Goal: Entertainment & Leisure: Browse casually

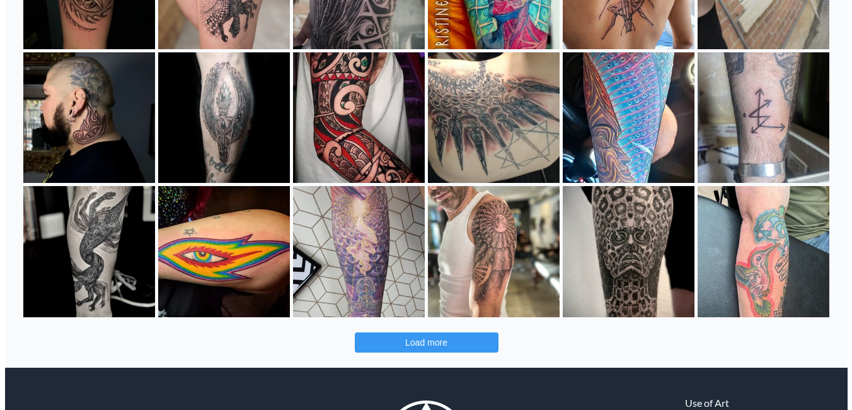
scroll to position [376, 0]
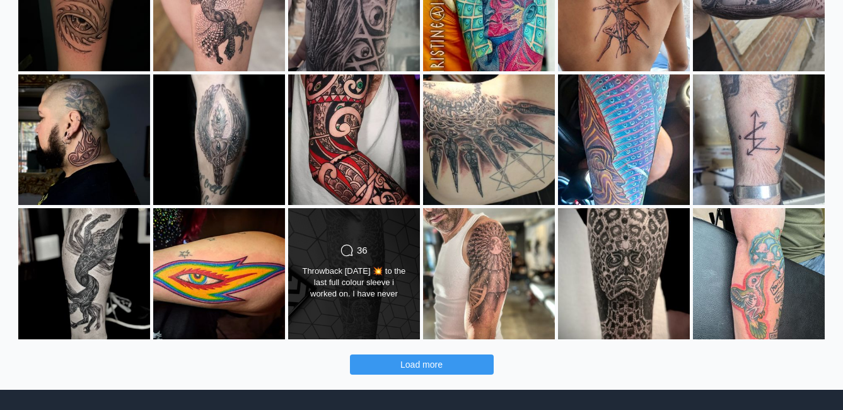
click at [383, 288] on div "Throwback Thursday 💥 to the last full colour sleeve i worked on. I have never p…" at bounding box center [354, 282] width 107 height 35
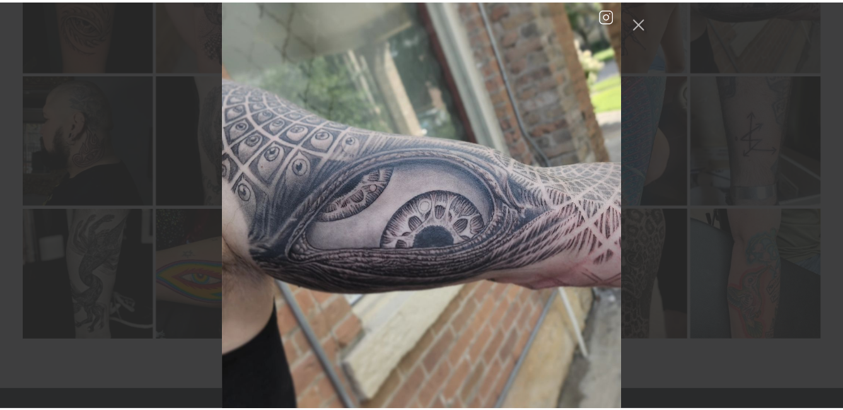
scroll to position [5035, 0]
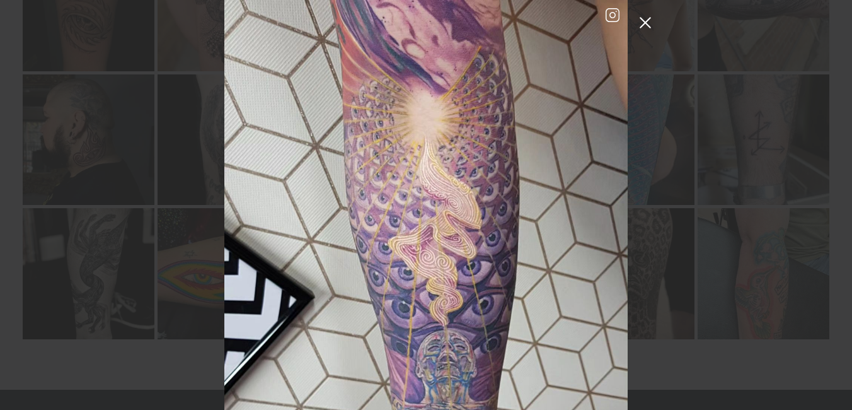
click at [649, 27] on button "Close Instagram Feed Popup" at bounding box center [645, 23] width 20 height 20
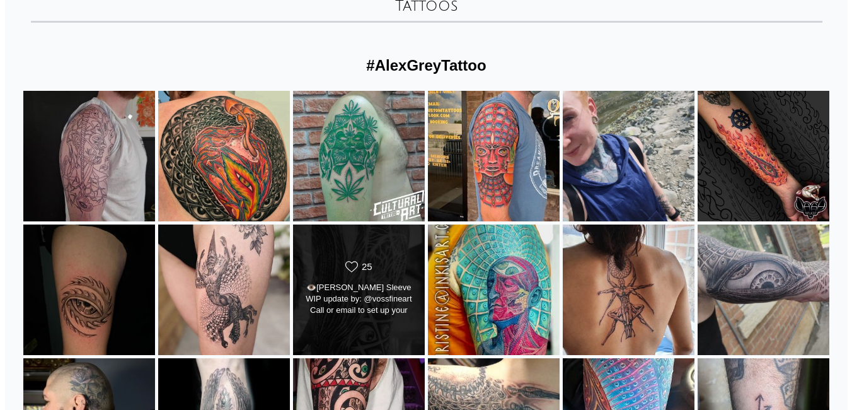
scroll to position [126, 0]
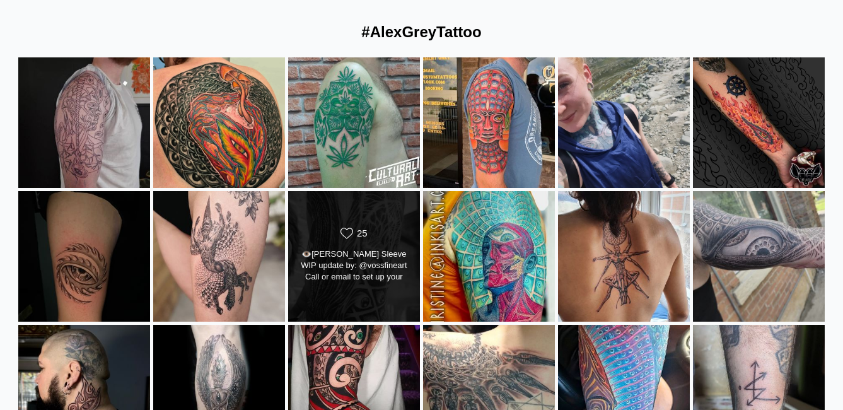
click at [379, 232] on div "Likes Count 25" at bounding box center [354, 234] width 107 height 15
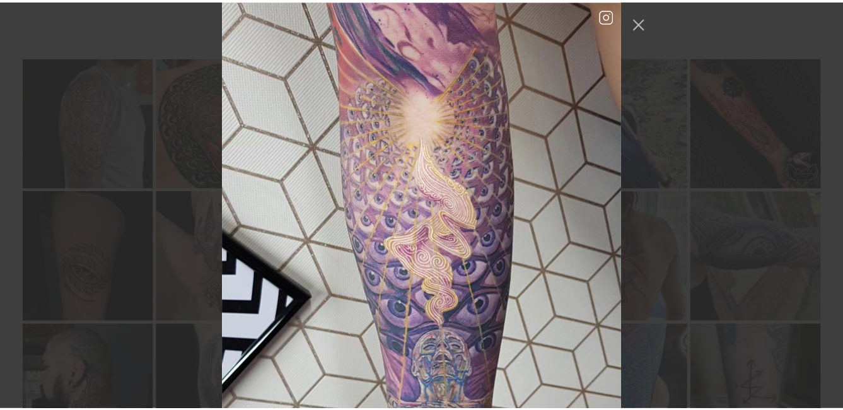
scroll to position [1596, 0]
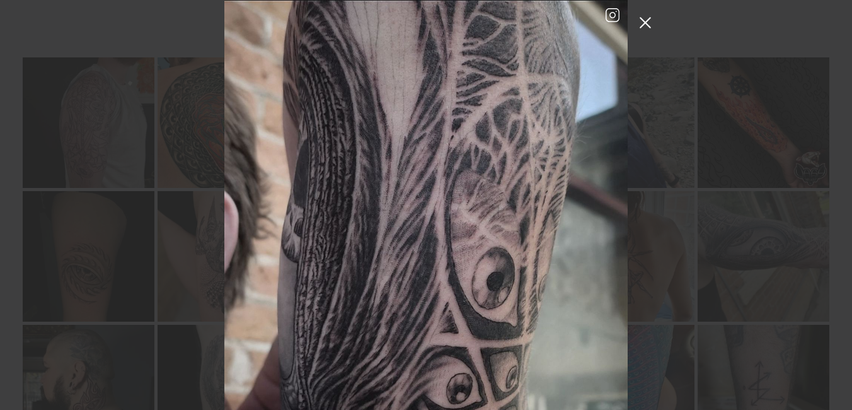
click at [642, 24] on button "Close Instagram Feed Popup" at bounding box center [645, 23] width 20 height 20
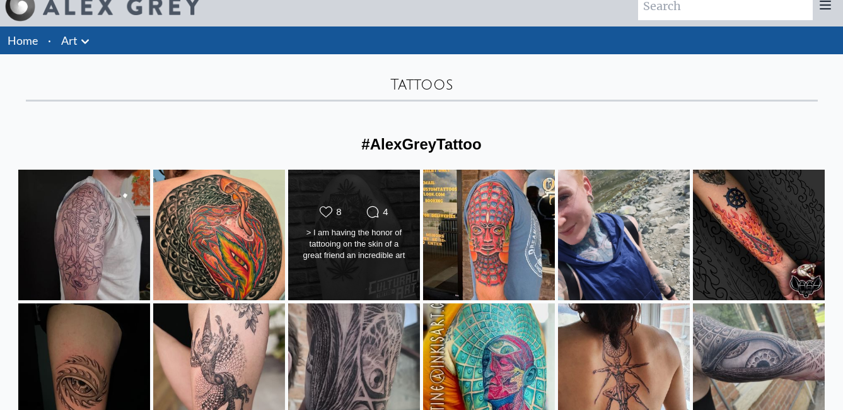
scroll to position [0, 0]
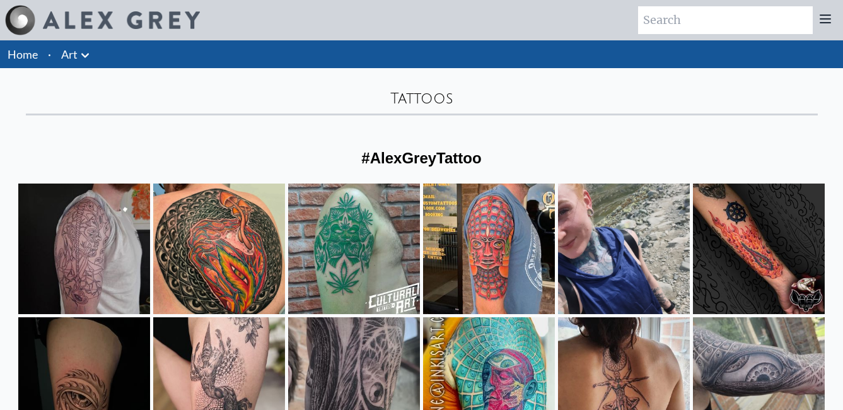
click at [81, 58] on icon at bounding box center [85, 55] width 15 height 15
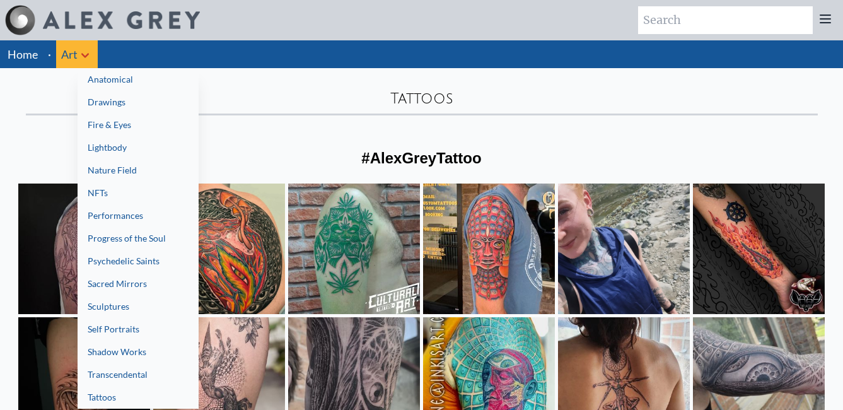
click at [132, 124] on link "Fire & Eyes" at bounding box center [138, 124] width 121 height 23
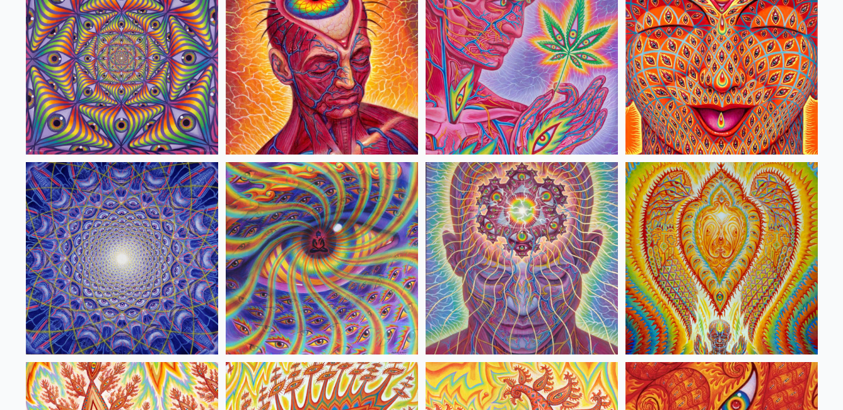
scroll to position [441, 0]
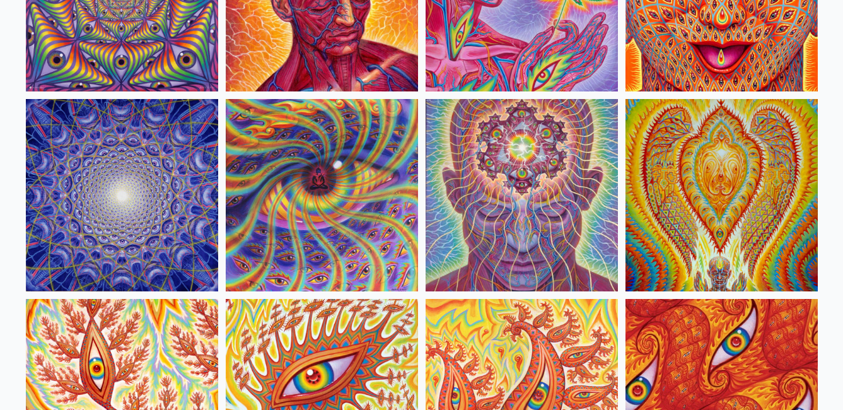
click at [118, 211] on img at bounding box center [122, 195] width 192 height 192
click at [525, 179] on img at bounding box center [521, 195] width 192 height 192
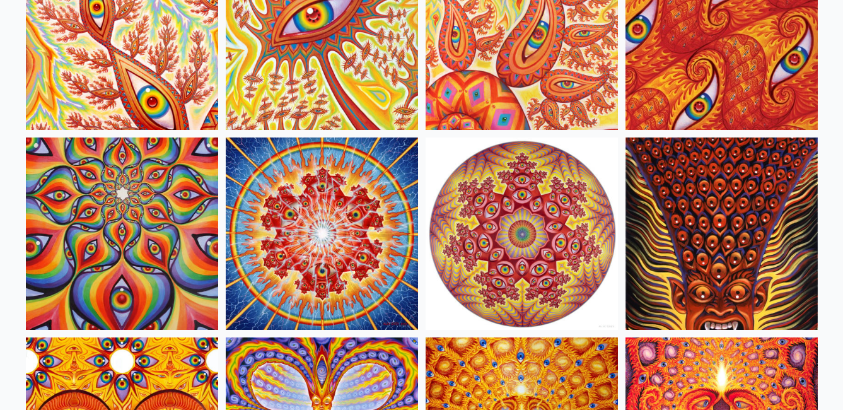
scroll to position [819, 0]
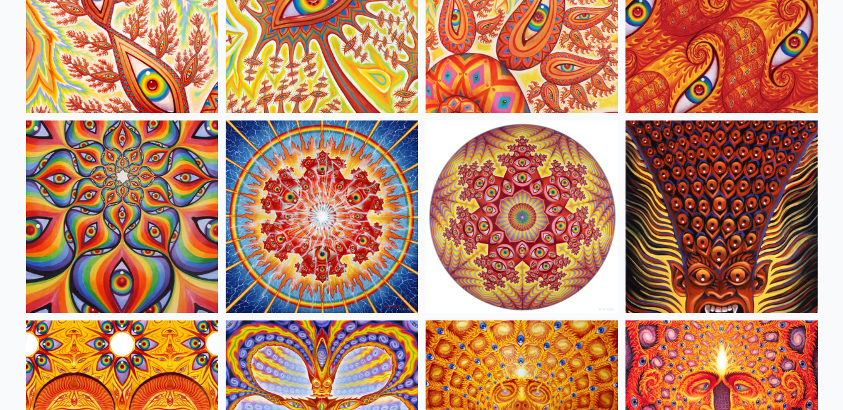
click at [513, 211] on img at bounding box center [521, 216] width 192 height 192
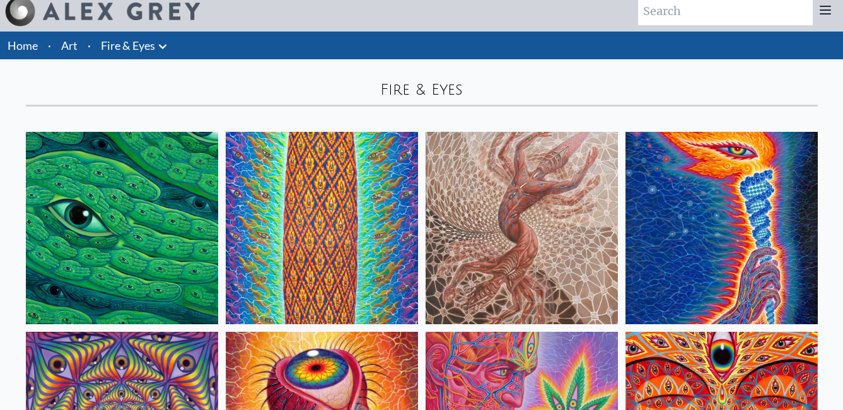
scroll to position [0, 0]
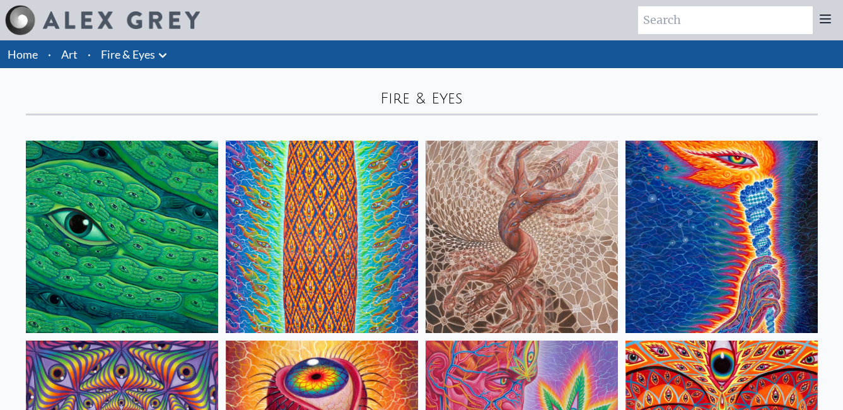
click at [141, 54] on link "Fire & Eyes" at bounding box center [128, 54] width 54 height 18
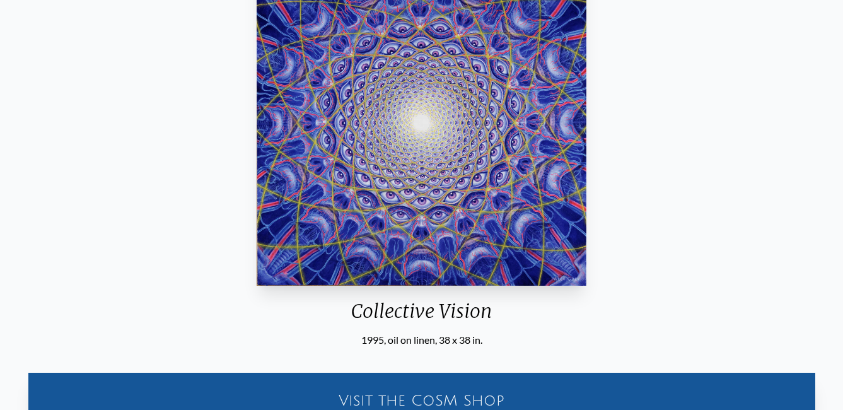
scroll to position [189, 0]
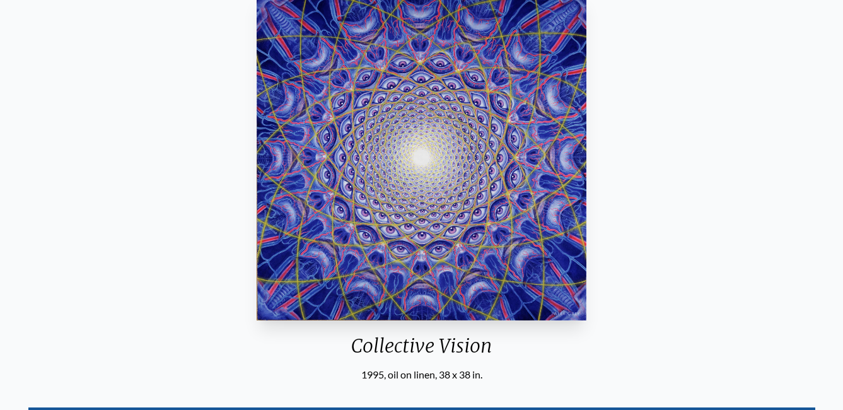
scroll to position [125, 0]
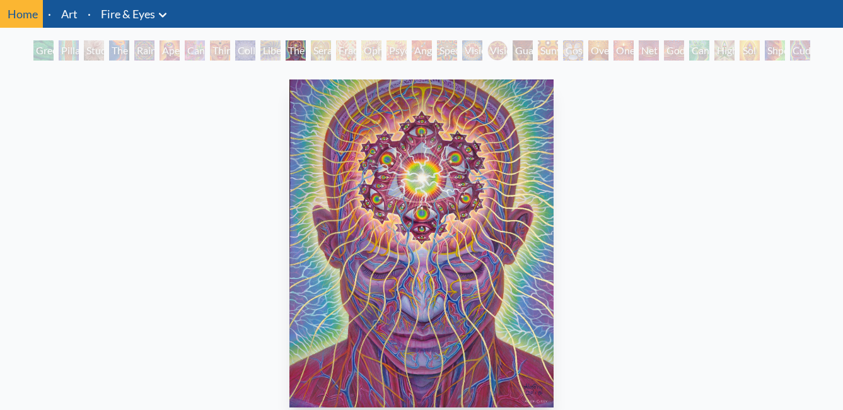
scroll to position [63, 0]
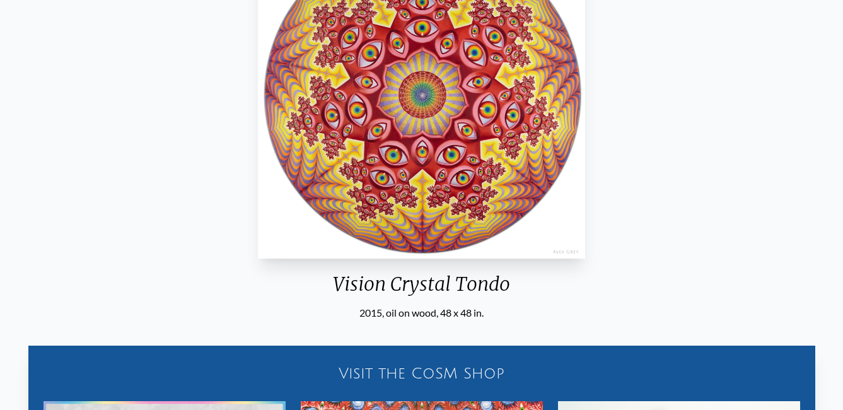
scroll to position [126, 0]
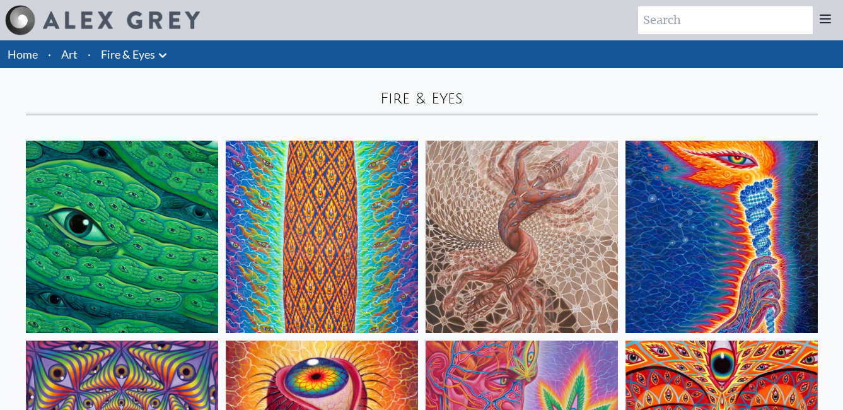
click at [166, 54] on icon at bounding box center [163, 55] width 8 height 4
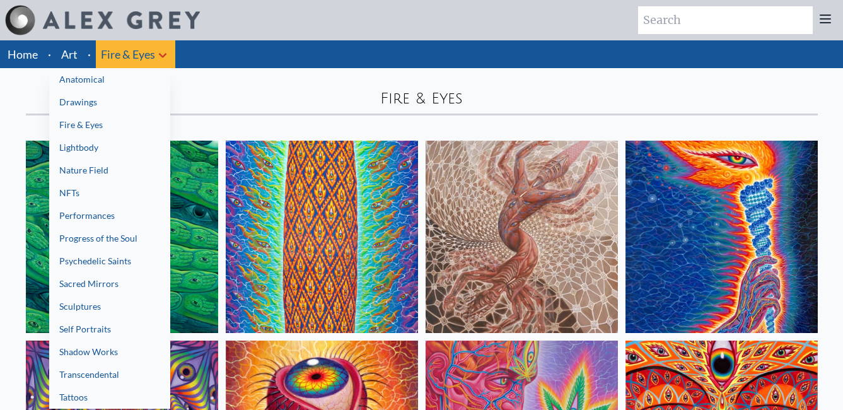
click at [75, 55] on div at bounding box center [421, 205] width 843 height 410
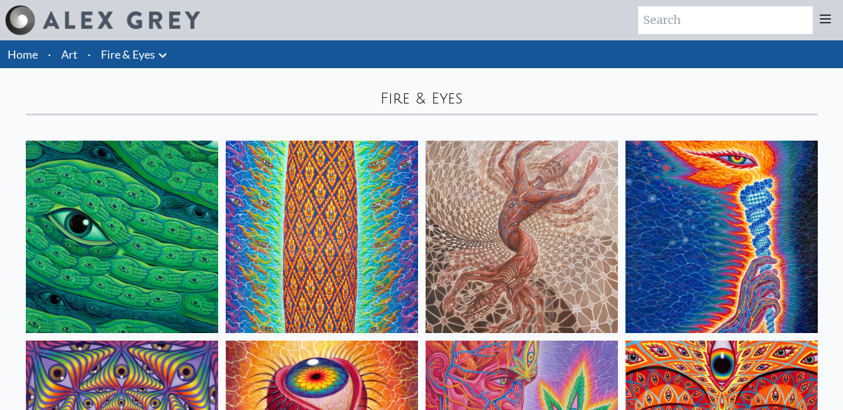
click at [125, 52] on link "Fire & Eyes" at bounding box center [128, 54] width 54 height 18
click at [163, 55] on icon at bounding box center [162, 55] width 15 height 15
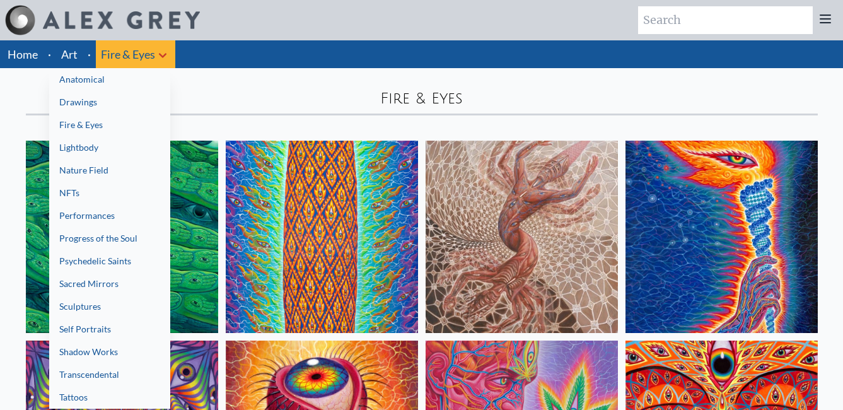
click at [113, 149] on link "Lightbody" at bounding box center [109, 147] width 121 height 23
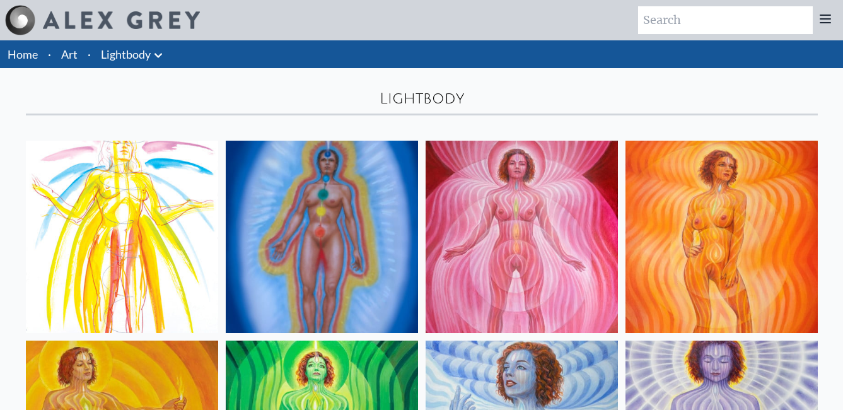
click at [159, 52] on icon at bounding box center [158, 55] width 15 height 15
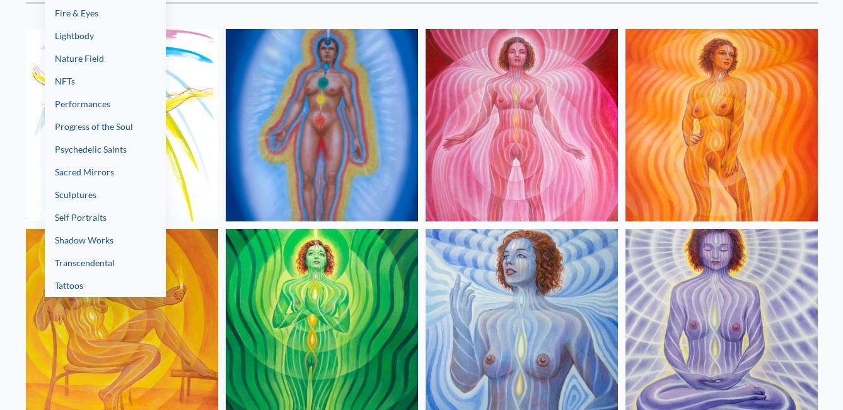
scroll to position [126, 0]
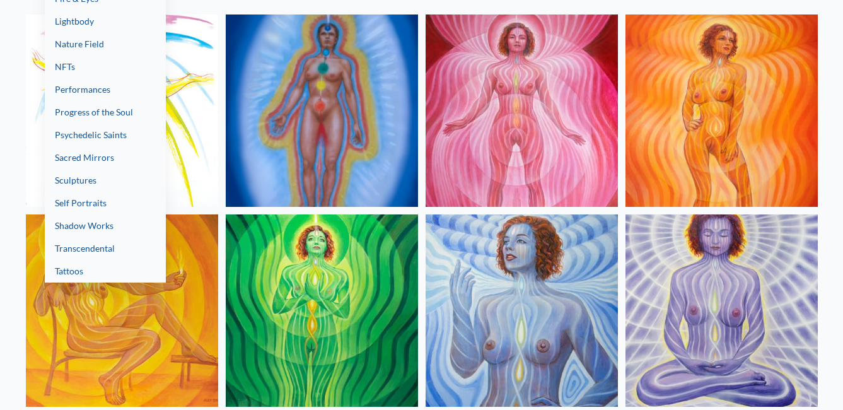
click at [113, 249] on link "Transcendental" at bounding box center [105, 248] width 121 height 23
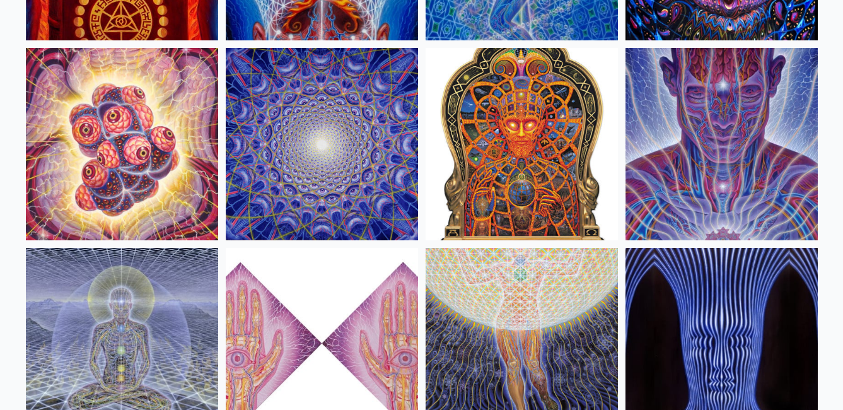
scroll to position [693, 0]
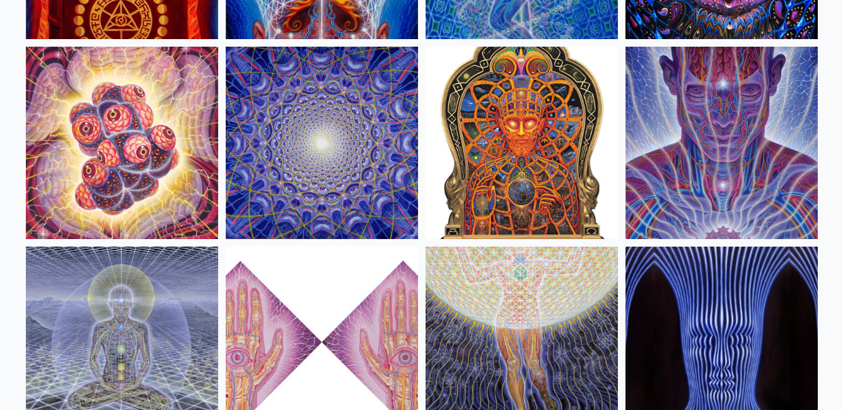
click at [173, 138] on img at bounding box center [122, 143] width 192 height 192
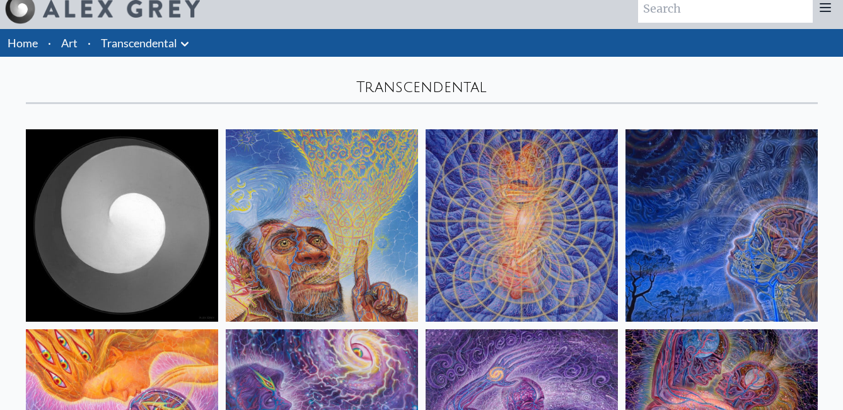
scroll to position [0, 0]
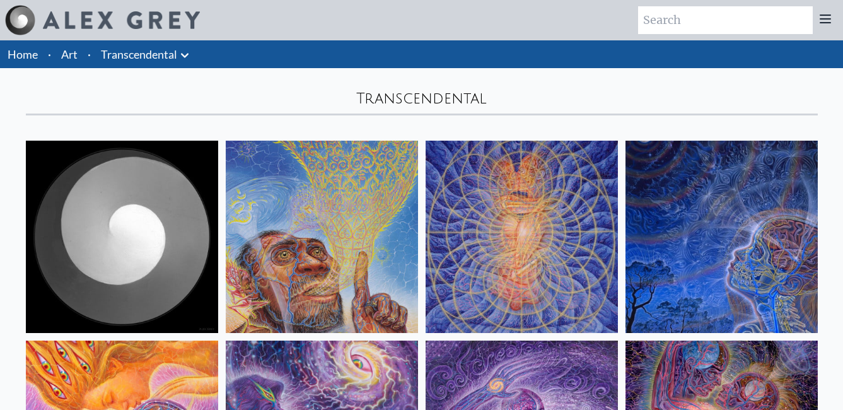
click at [185, 57] on icon at bounding box center [185, 55] width 8 height 4
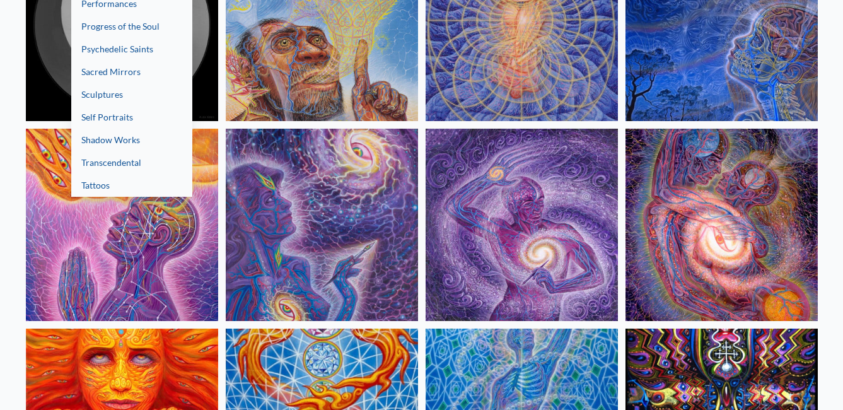
scroll to position [189, 0]
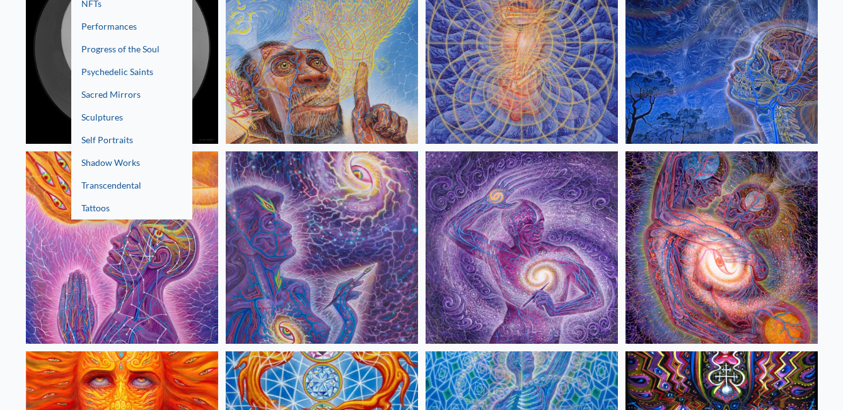
click at [141, 162] on link "Shadow Works" at bounding box center [131, 162] width 121 height 23
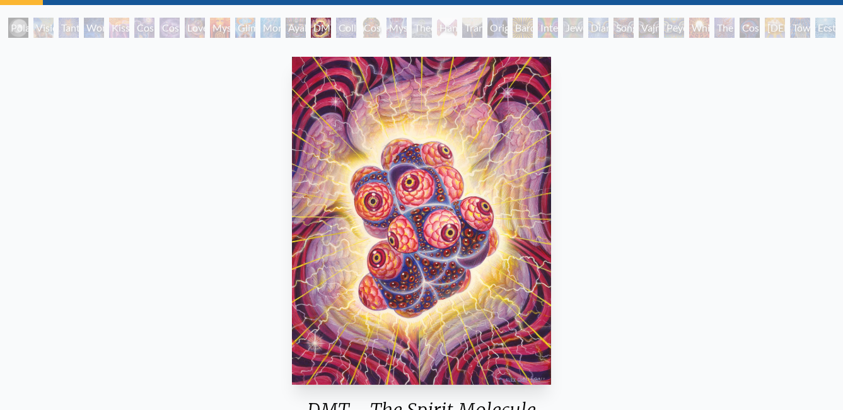
scroll to position [126, 0]
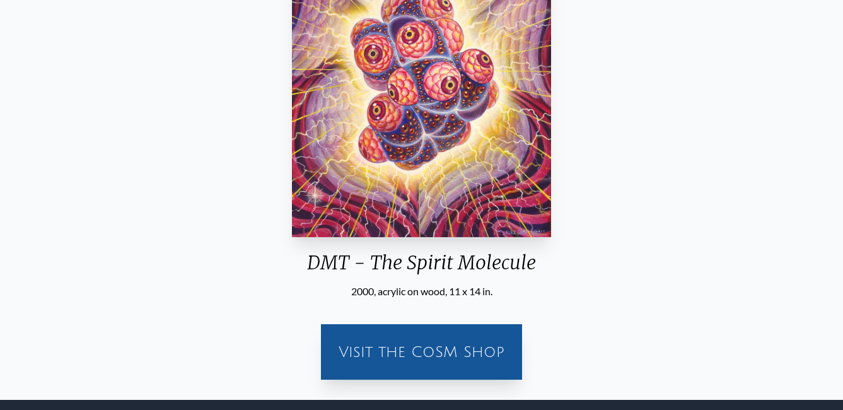
scroll to position [252, 0]
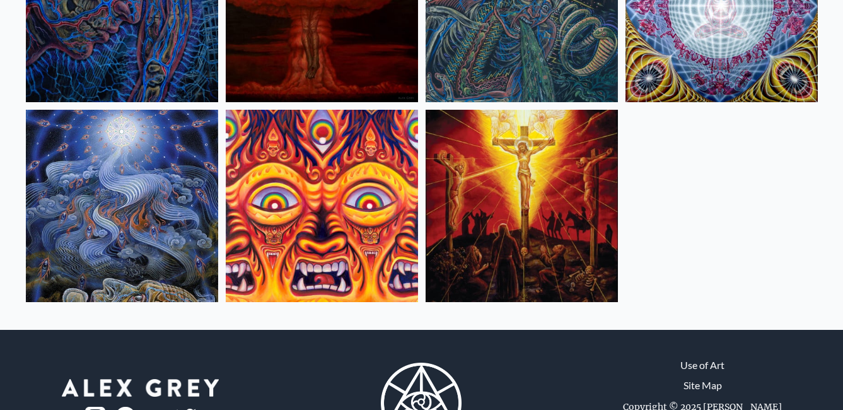
scroll to position [696, 0]
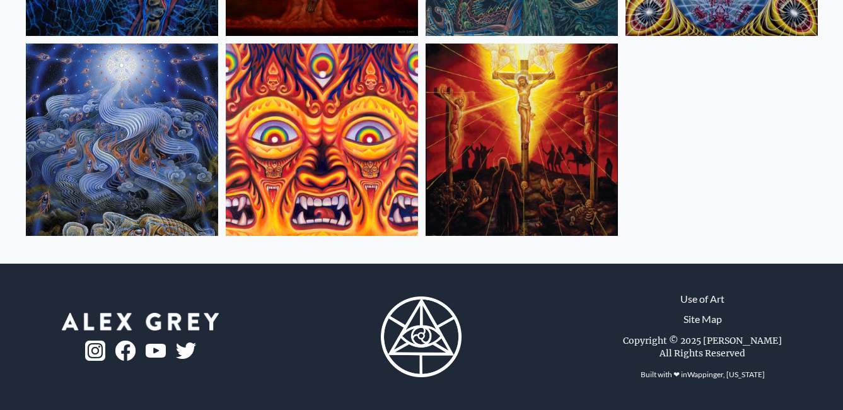
click at [149, 180] on img at bounding box center [122, 139] width 192 height 192
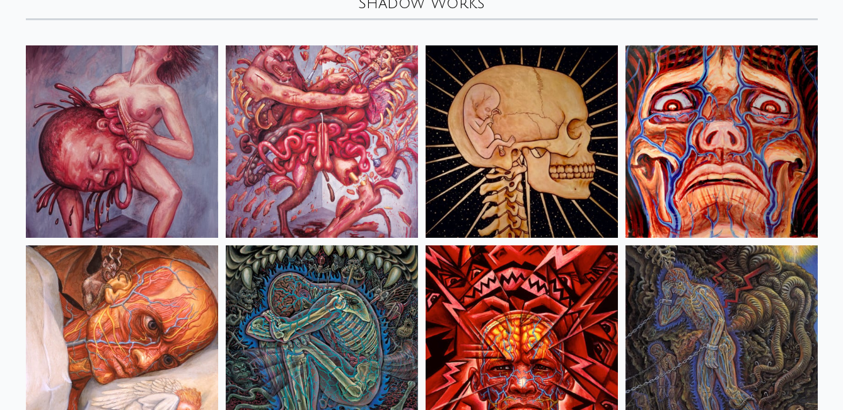
scroll to position [3, 0]
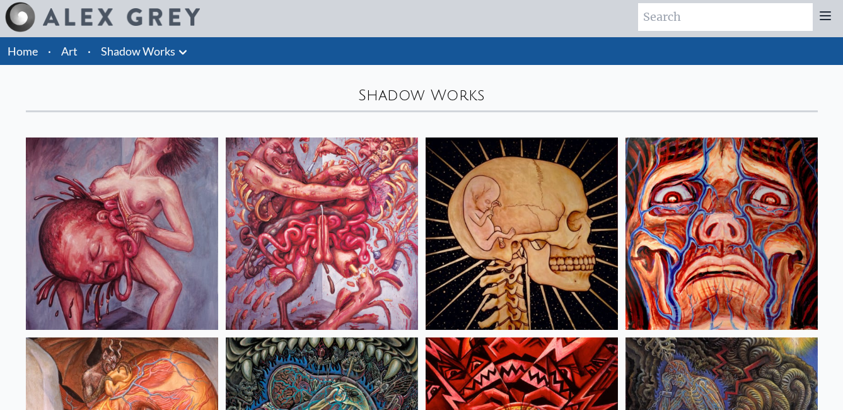
click at [181, 50] on icon at bounding box center [182, 52] width 15 height 15
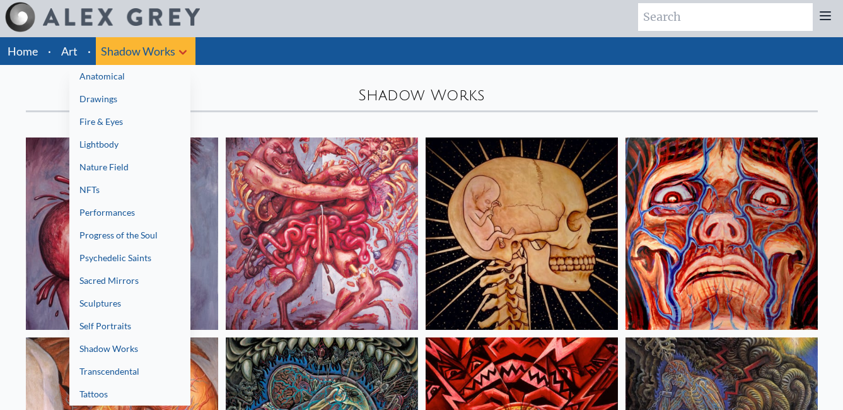
click at [142, 322] on link "Self Portraits" at bounding box center [129, 326] width 121 height 23
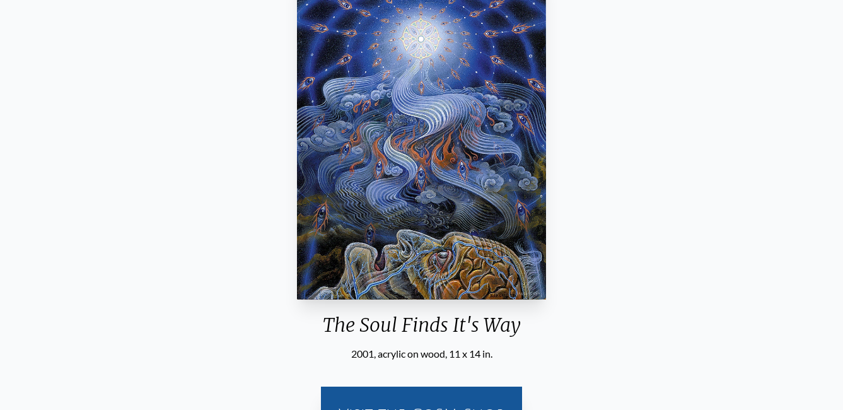
scroll to position [126, 0]
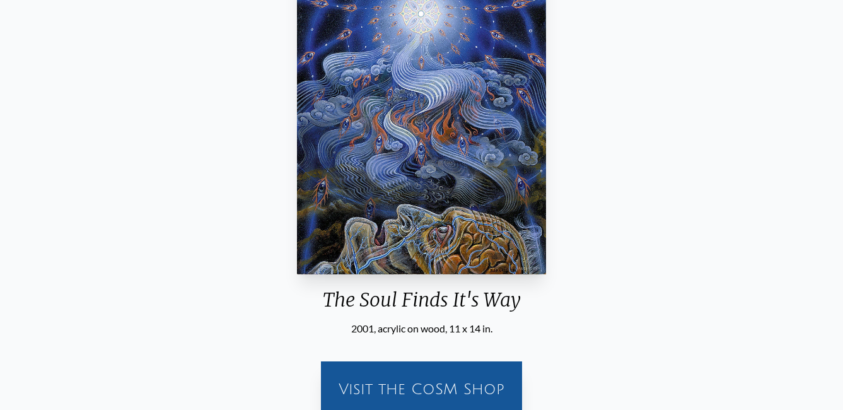
scroll to position [158, 0]
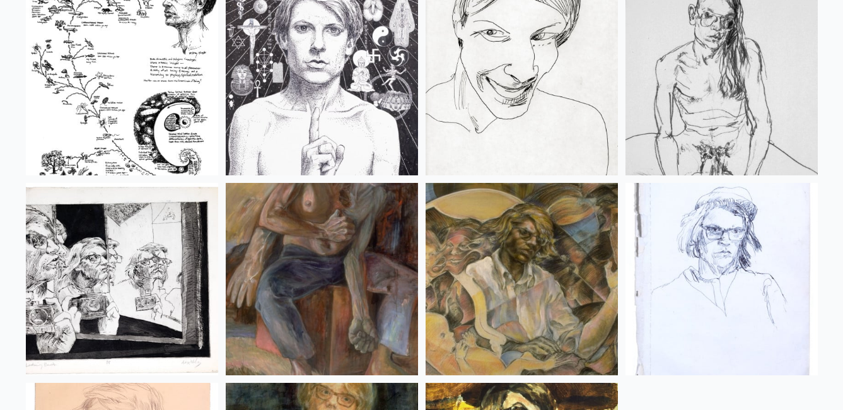
scroll to position [1134, 0]
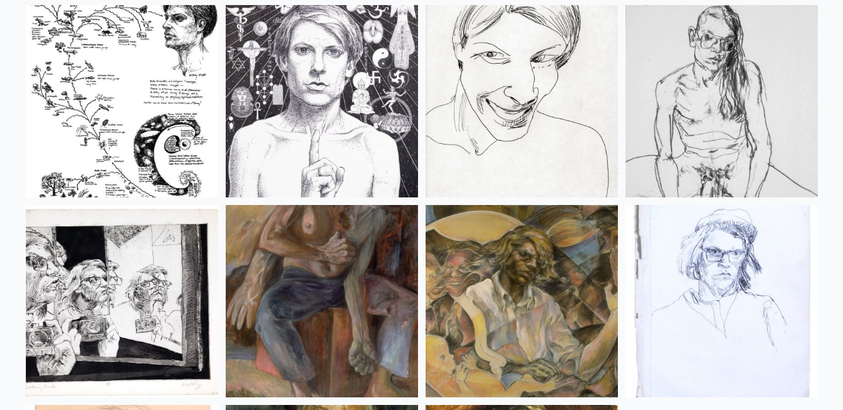
click at [368, 294] on img at bounding box center [322, 301] width 192 height 192
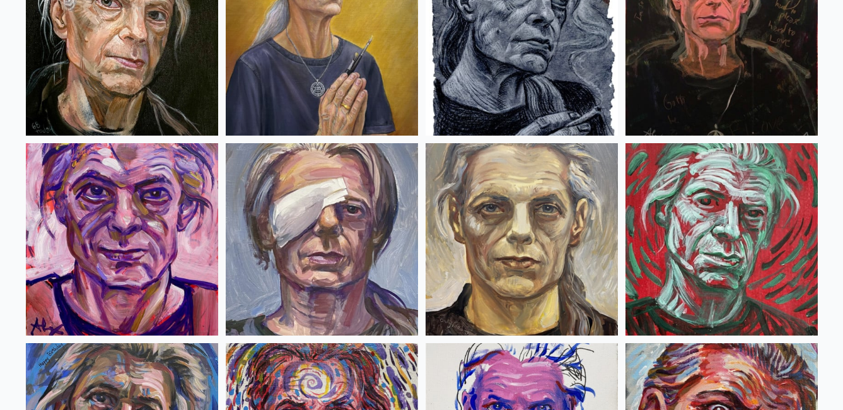
scroll to position [0, 0]
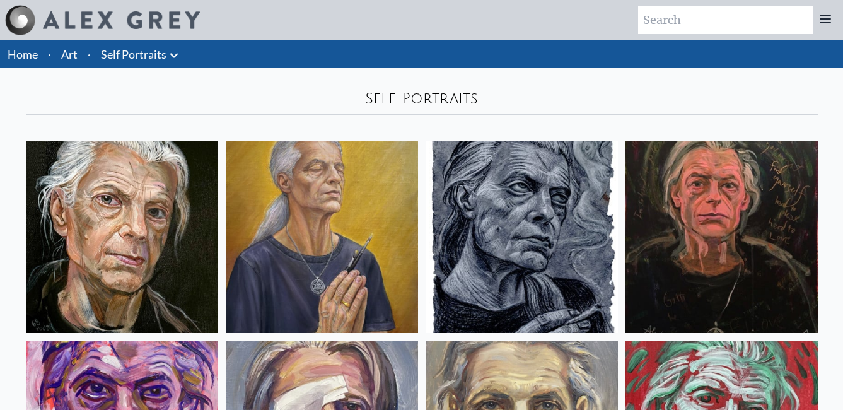
click at [175, 51] on icon at bounding box center [173, 55] width 15 height 15
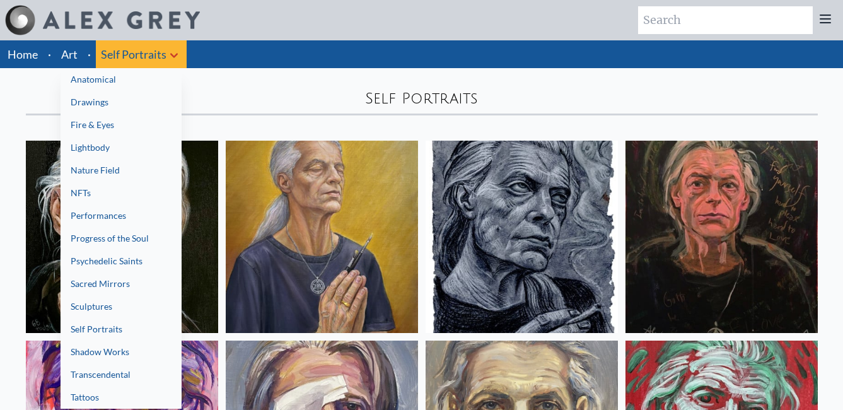
click at [124, 265] on link "Psychedelic Saints" at bounding box center [121, 261] width 121 height 23
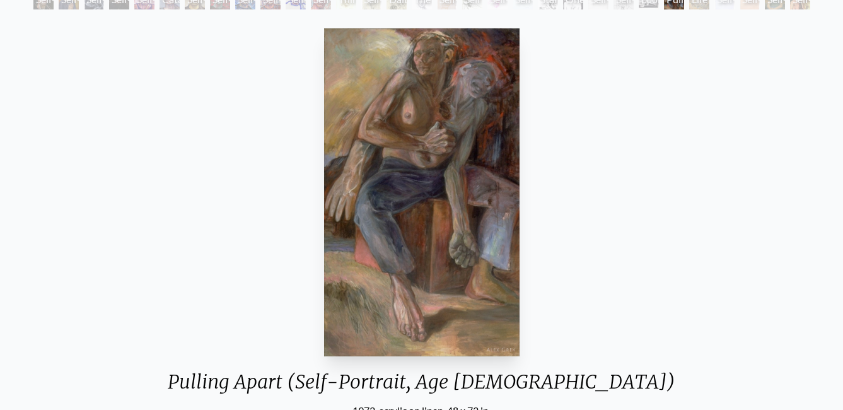
scroll to position [63, 0]
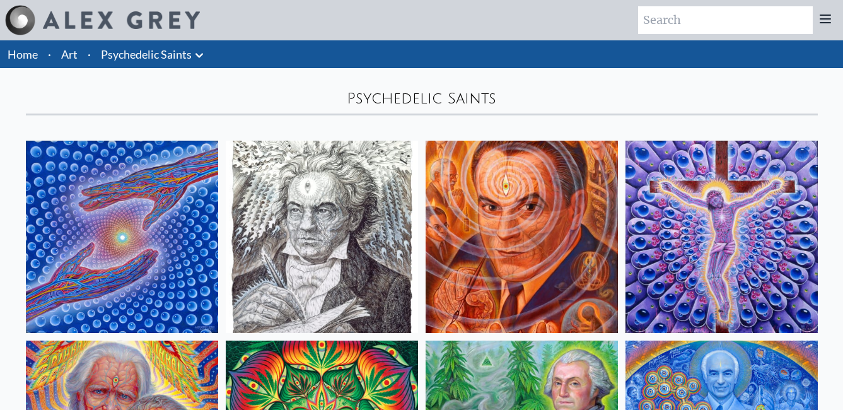
click at [200, 50] on icon at bounding box center [199, 55] width 15 height 15
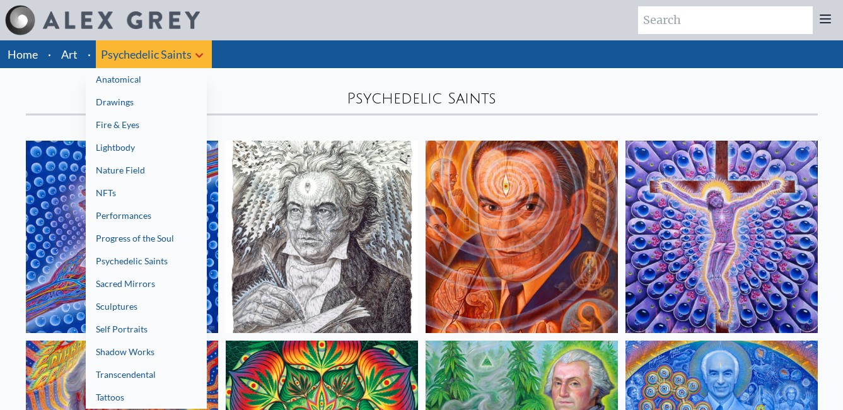
click at [150, 285] on link "Sacred Mirrors" at bounding box center [146, 283] width 121 height 23
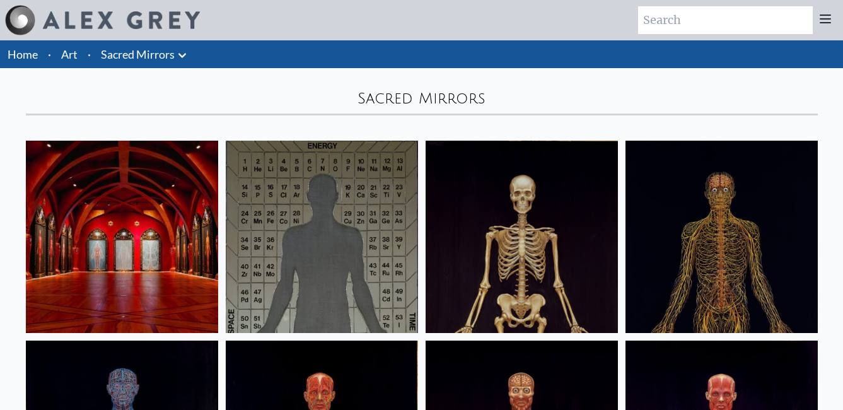
click at [187, 59] on icon at bounding box center [182, 55] width 15 height 15
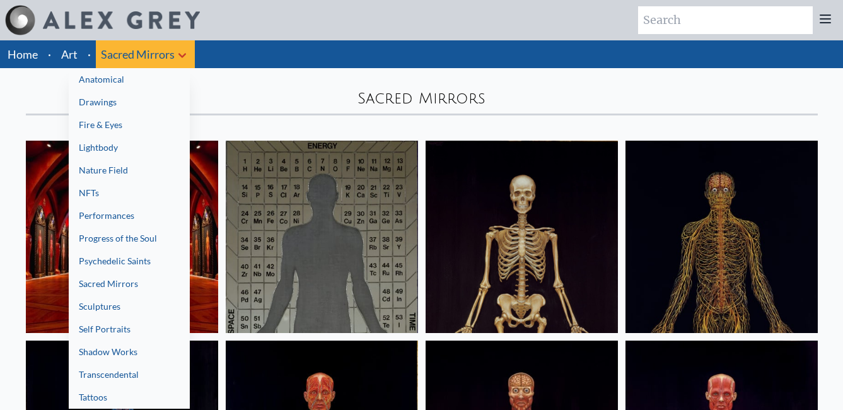
click at [121, 101] on link "Drawings" at bounding box center [129, 102] width 121 height 23
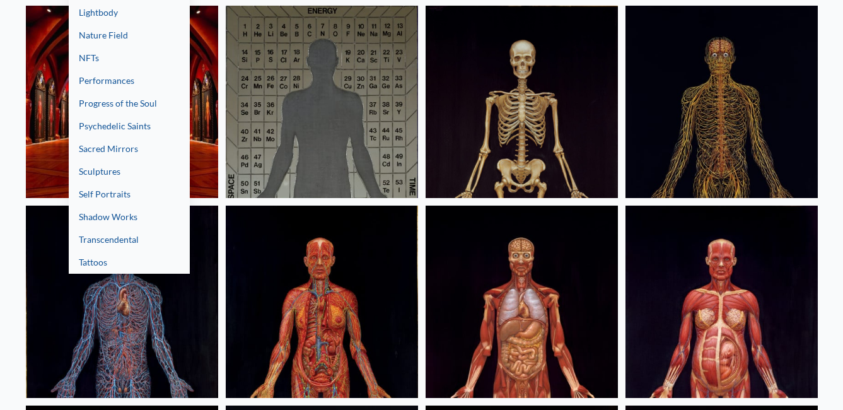
scroll to position [126, 0]
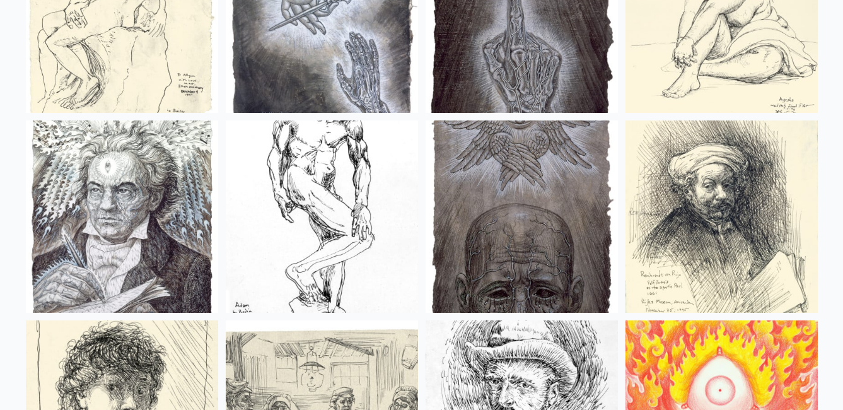
scroll to position [2422, 0]
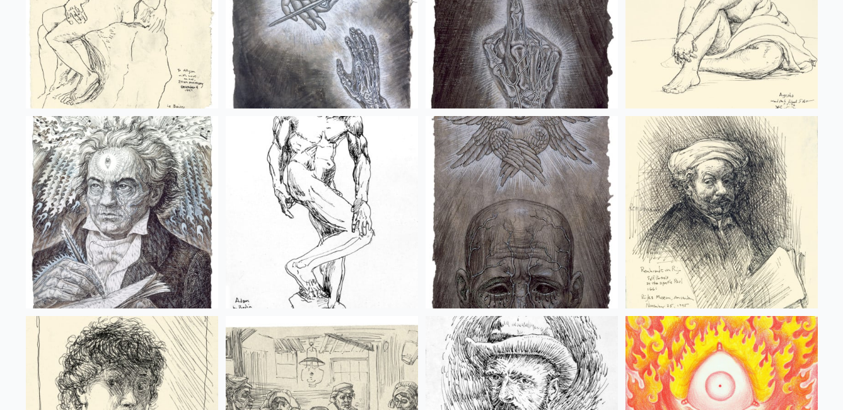
click at [493, 163] on img at bounding box center [521, 212] width 192 height 192
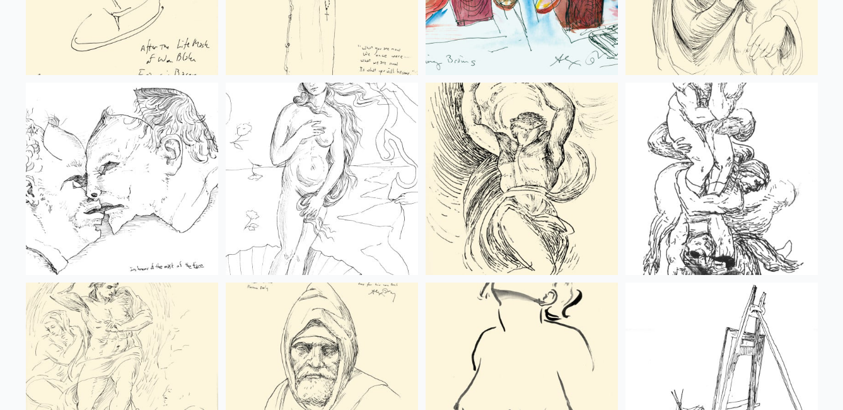
scroll to position [594, 0]
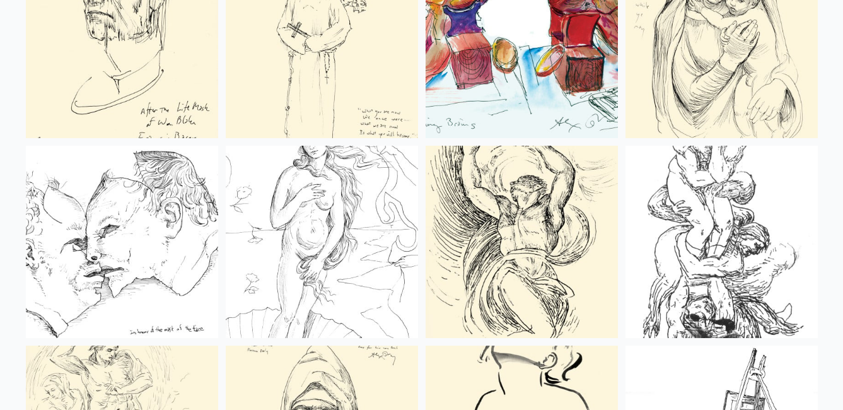
click at [144, 234] on img at bounding box center [122, 242] width 192 height 192
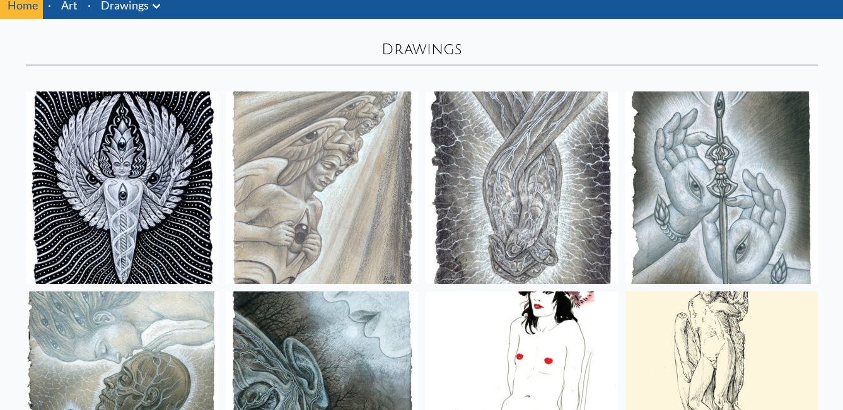
scroll to position [27, 0]
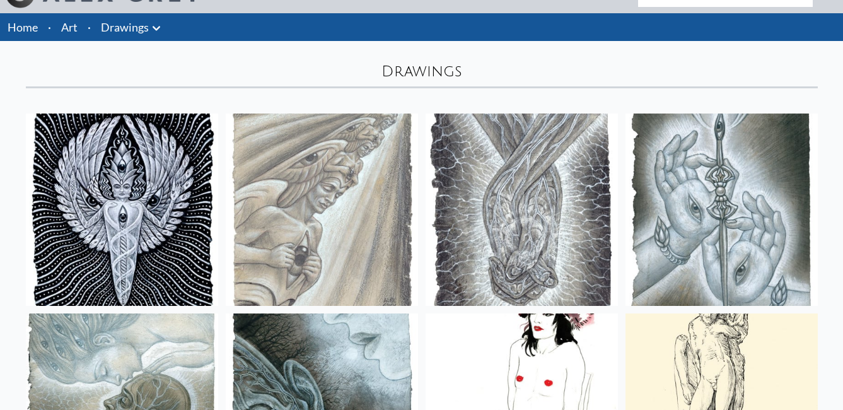
click at [530, 245] on img at bounding box center [521, 209] width 192 height 192
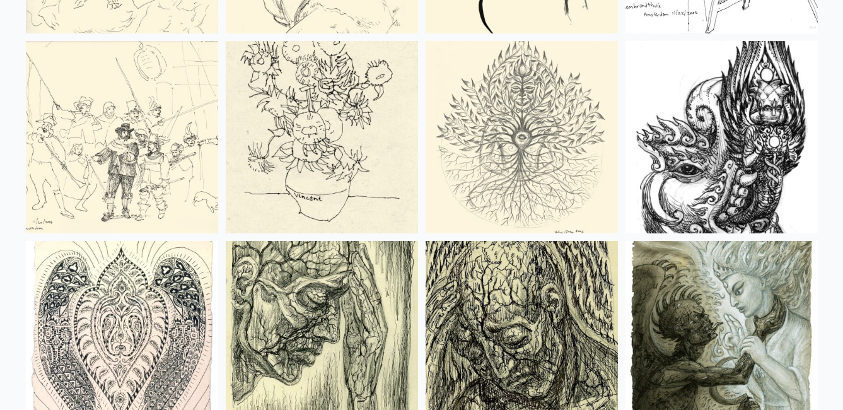
scroll to position [909, 0]
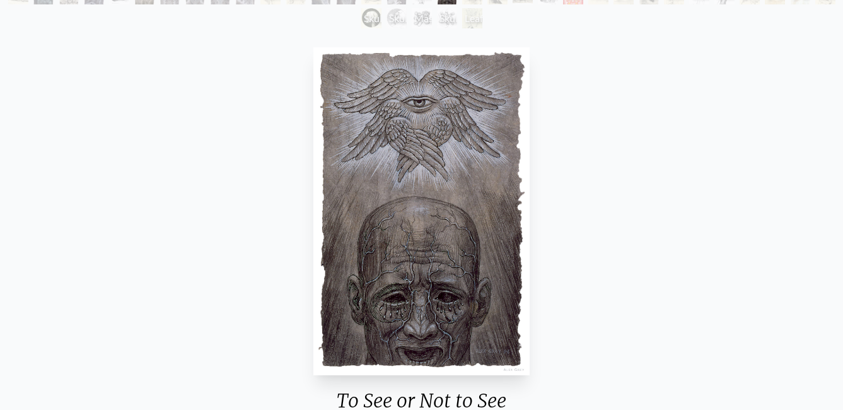
scroll to position [126, 0]
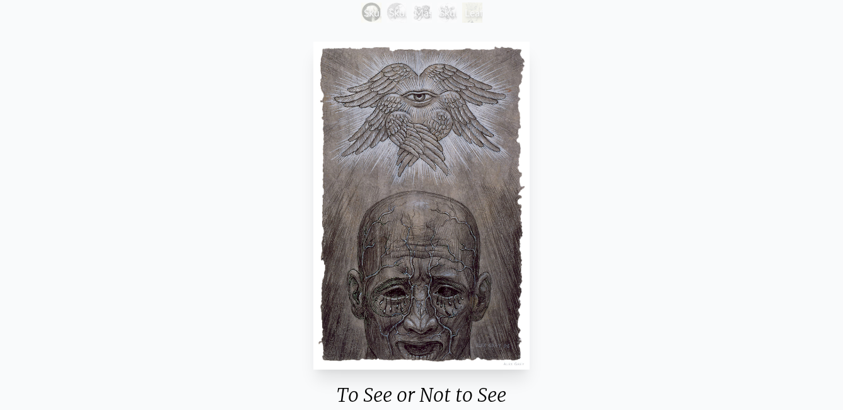
drag, startPoint x: 478, startPoint y: 172, endPoint x: 479, endPoint y: 165, distance: 7.7
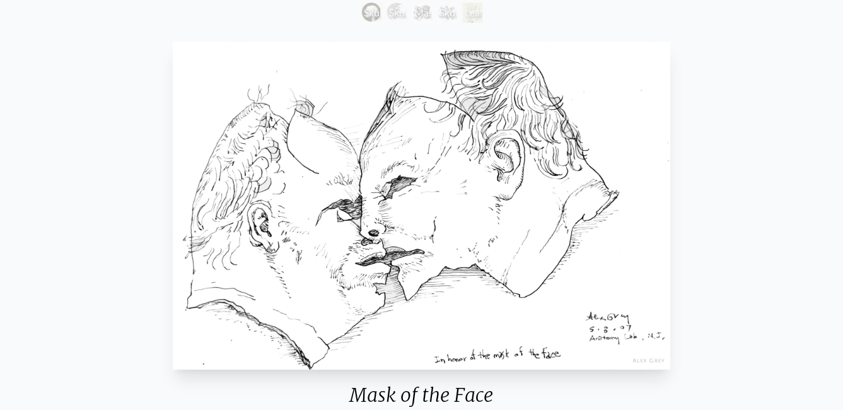
scroll to position [189, 0]
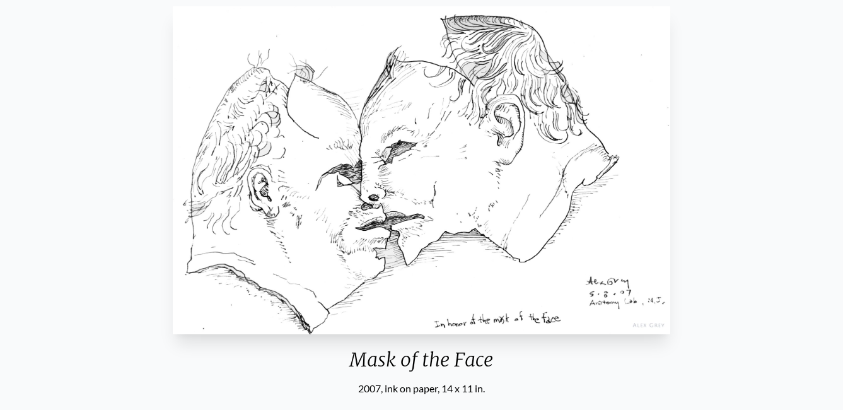
scroll to position [189, 0]
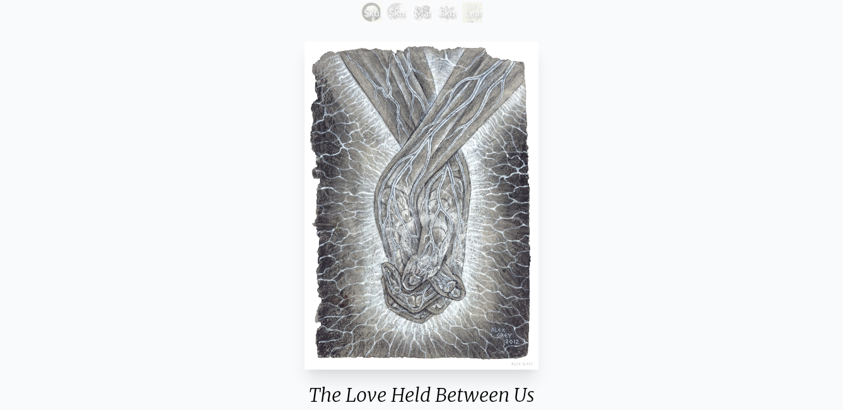
scroll to position [189, 0]
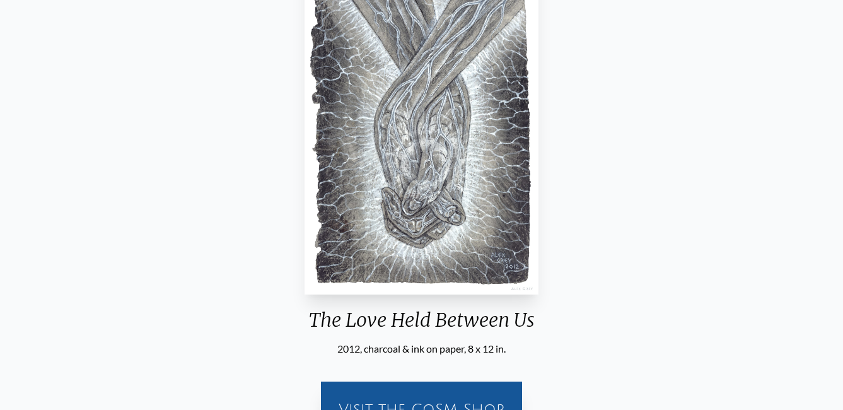
scroll to position [142, 0]
